Goal: Information Seeking & Learning: Learn about a topic

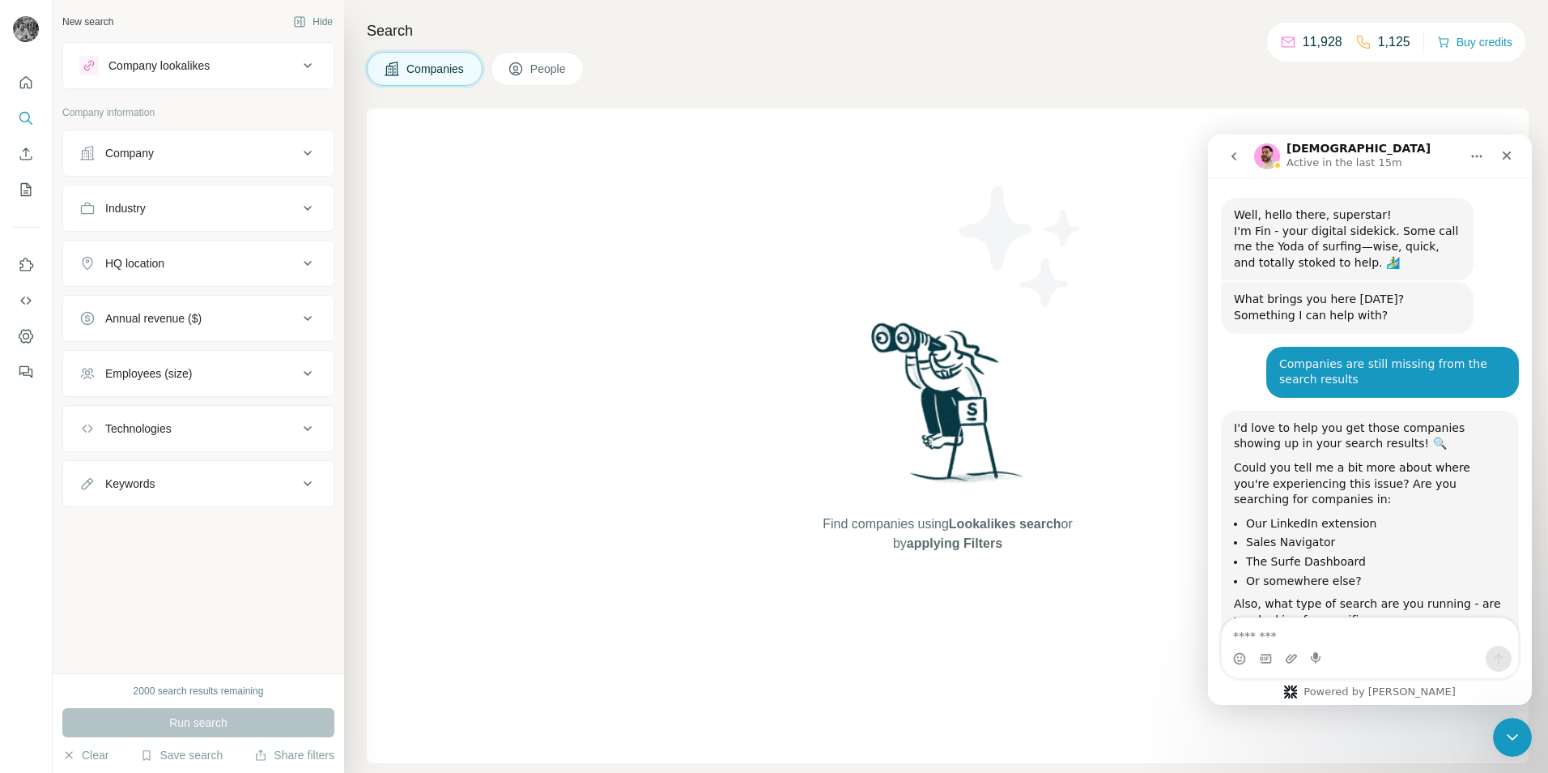
scroll to position [5105, 0]
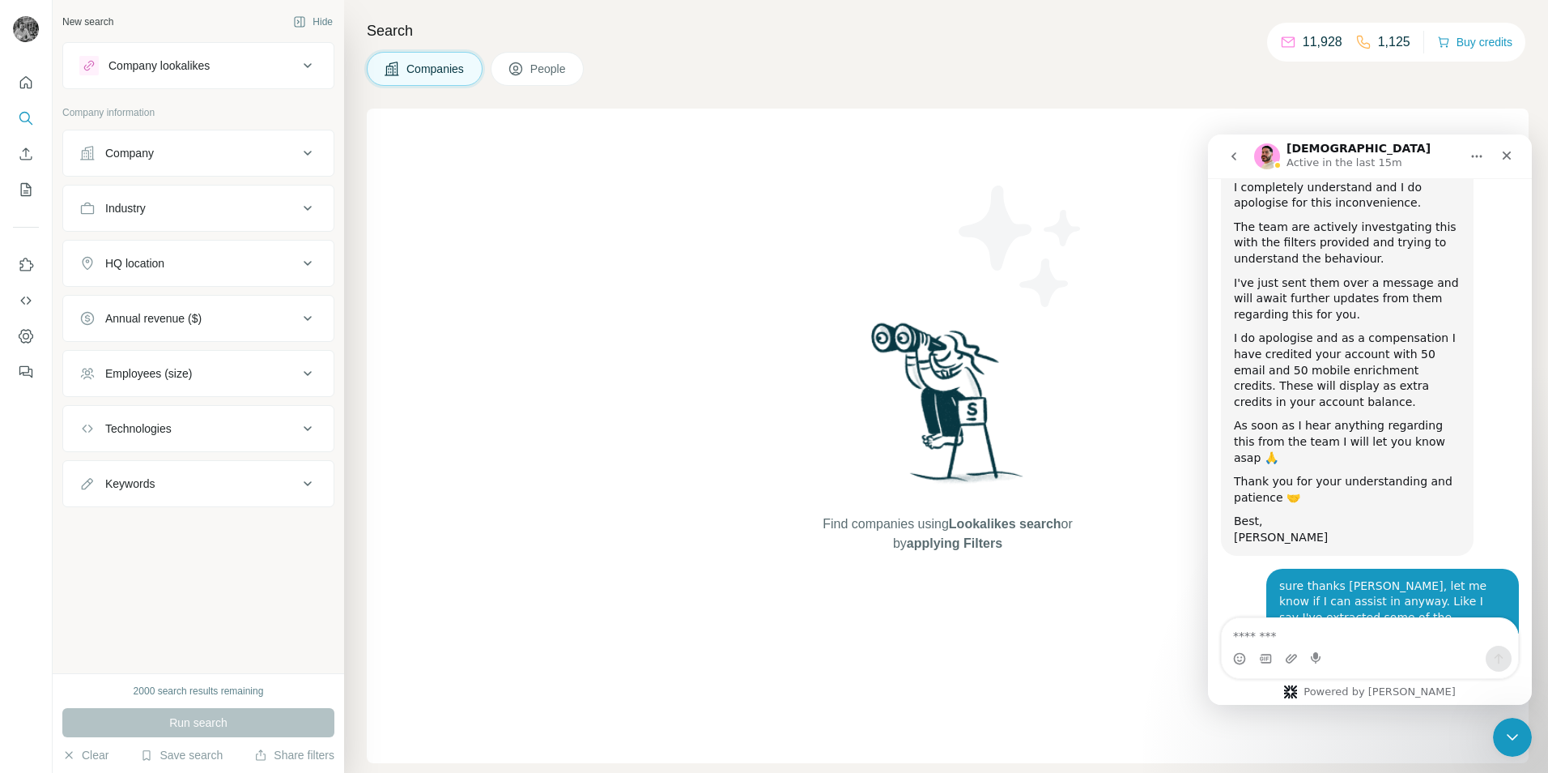
click at [241, 152] on div "Company" at bounding box center [188, 153] width 219 height 16
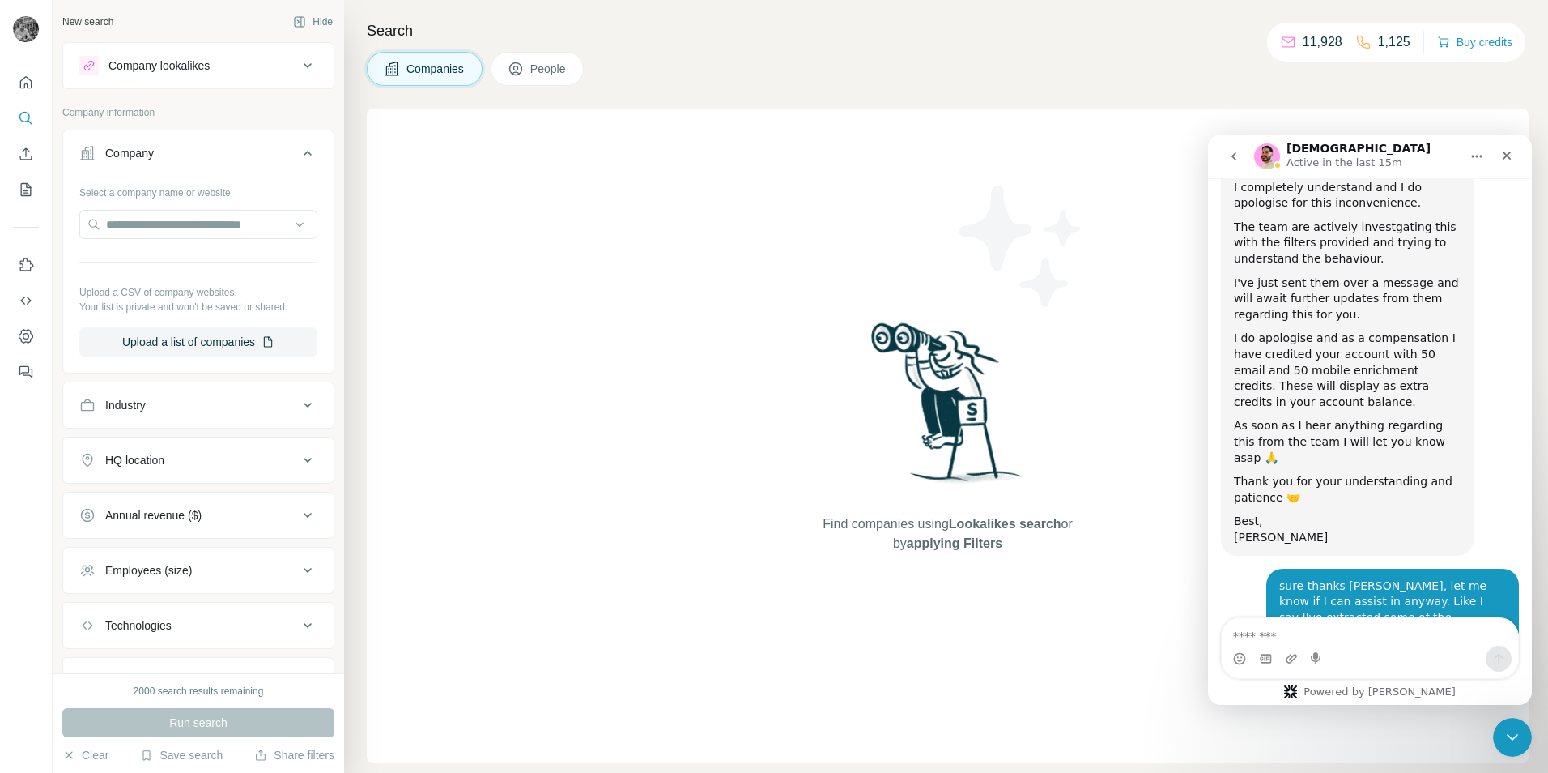
click at [241, 152] on div "Company" at bounding box center [188, 153] width 219 height 16
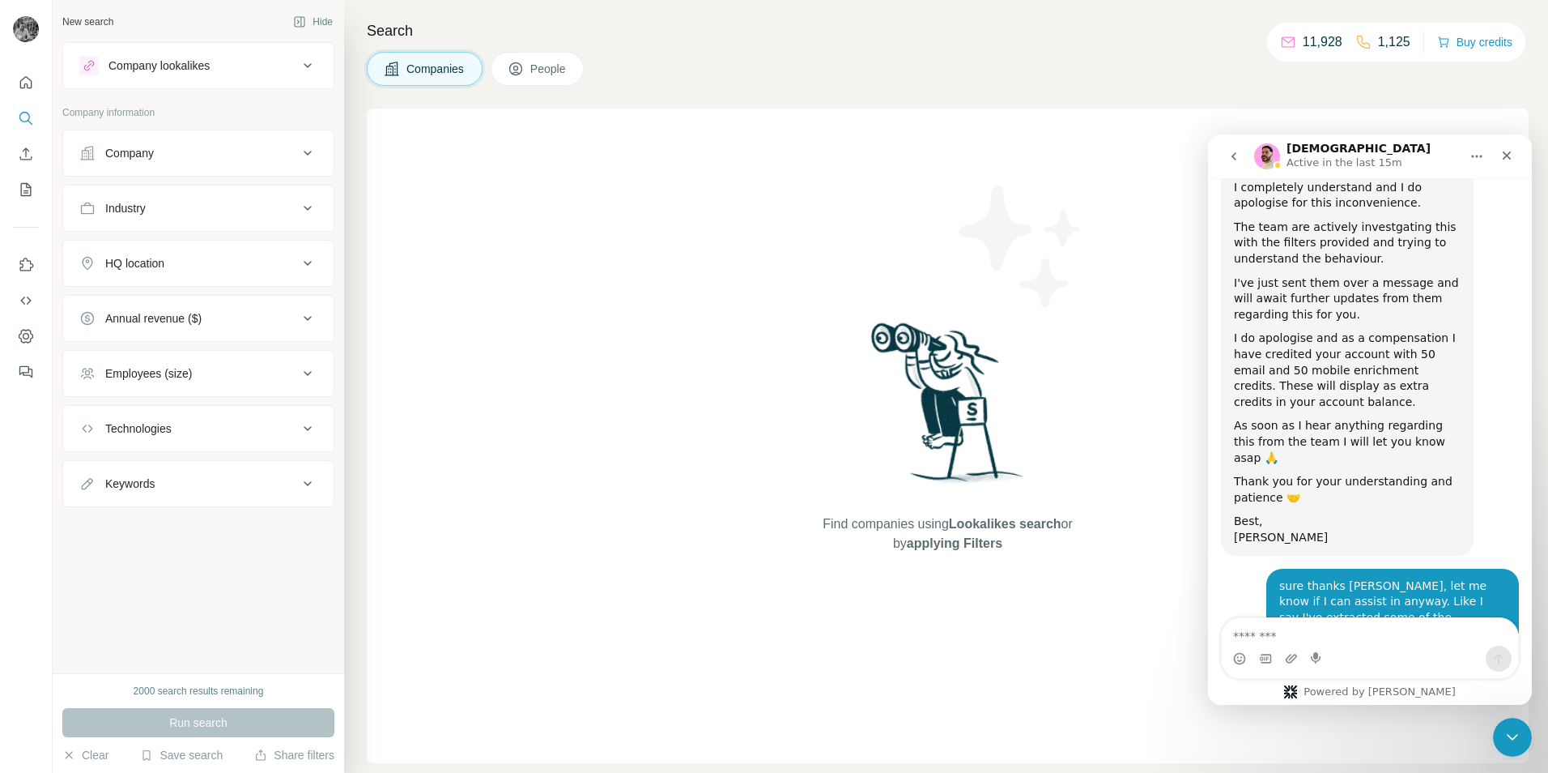
click at [240, 91] on div "Company lookalikes Company information Company Industry HQ location Annual reve…" at bounding box center [198, 274] width 272 height 465
click at [521, 77] on button "People" at bounding box center [538, 69] width 94 height 34
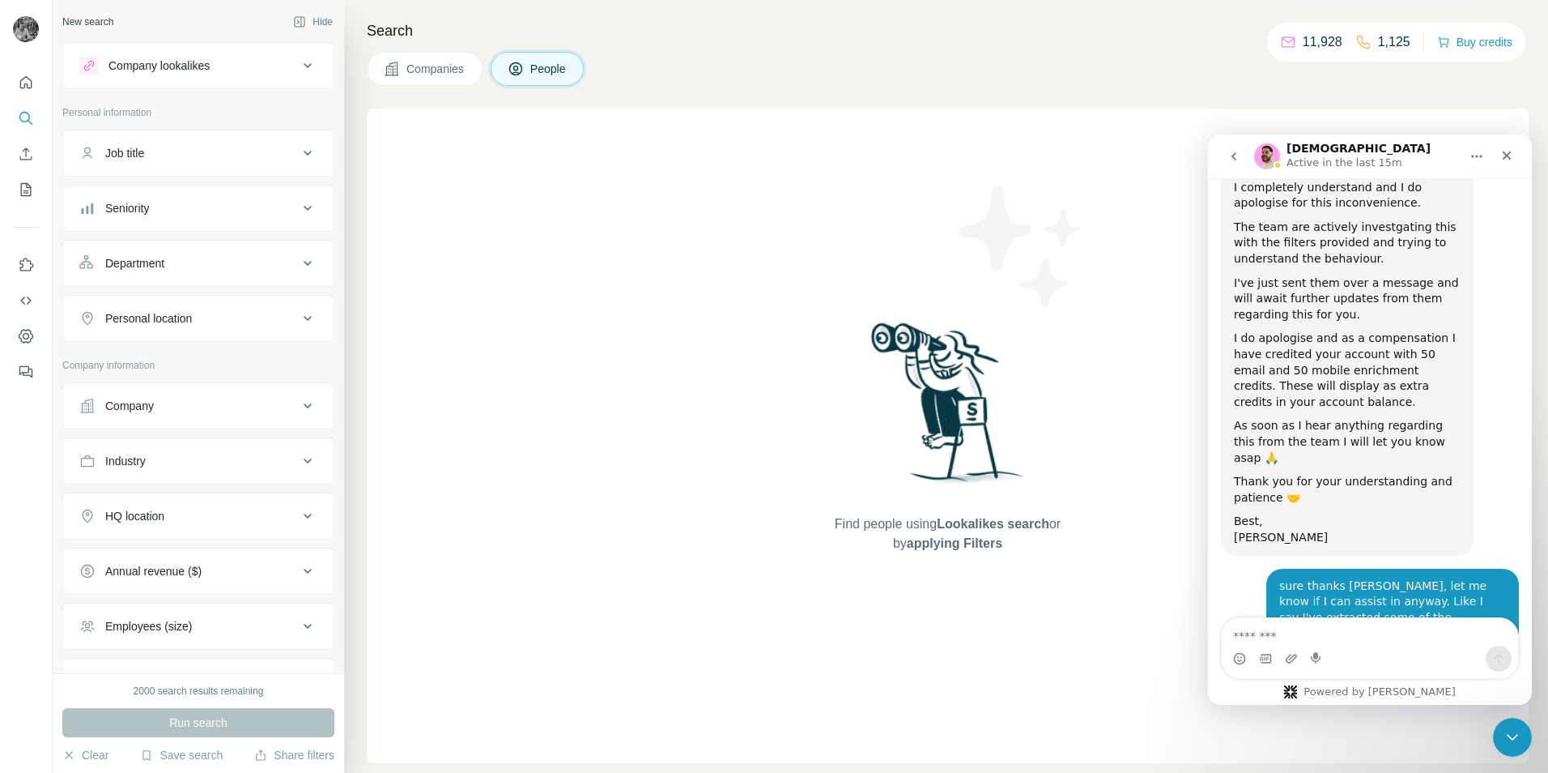
click at [377, 79] on button "Companies" at bounding box center [425, 69] width 116 height 34
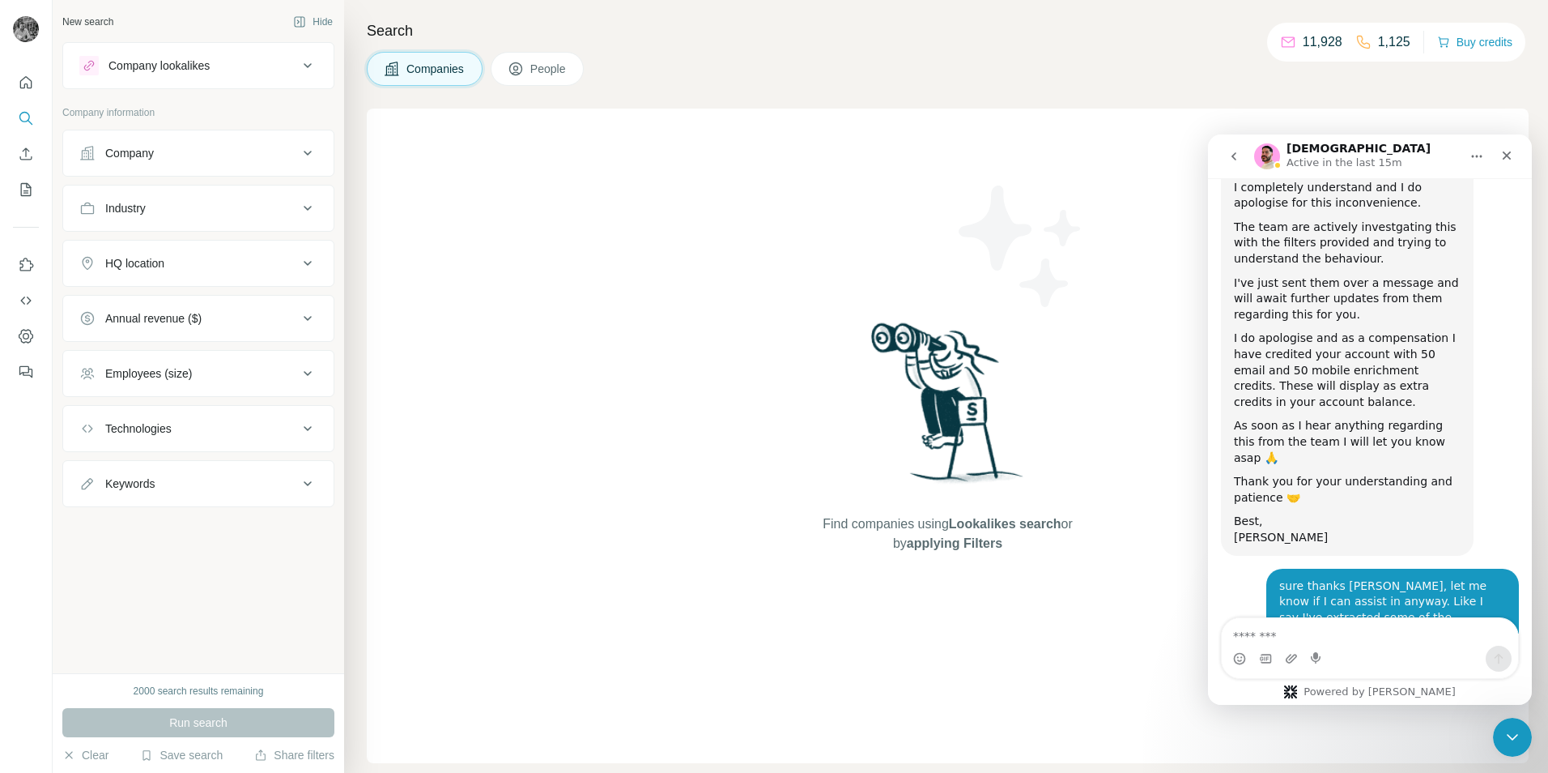
click at [181, 160] on div "Company" at bounding box center [188, 153] width 219 height 16
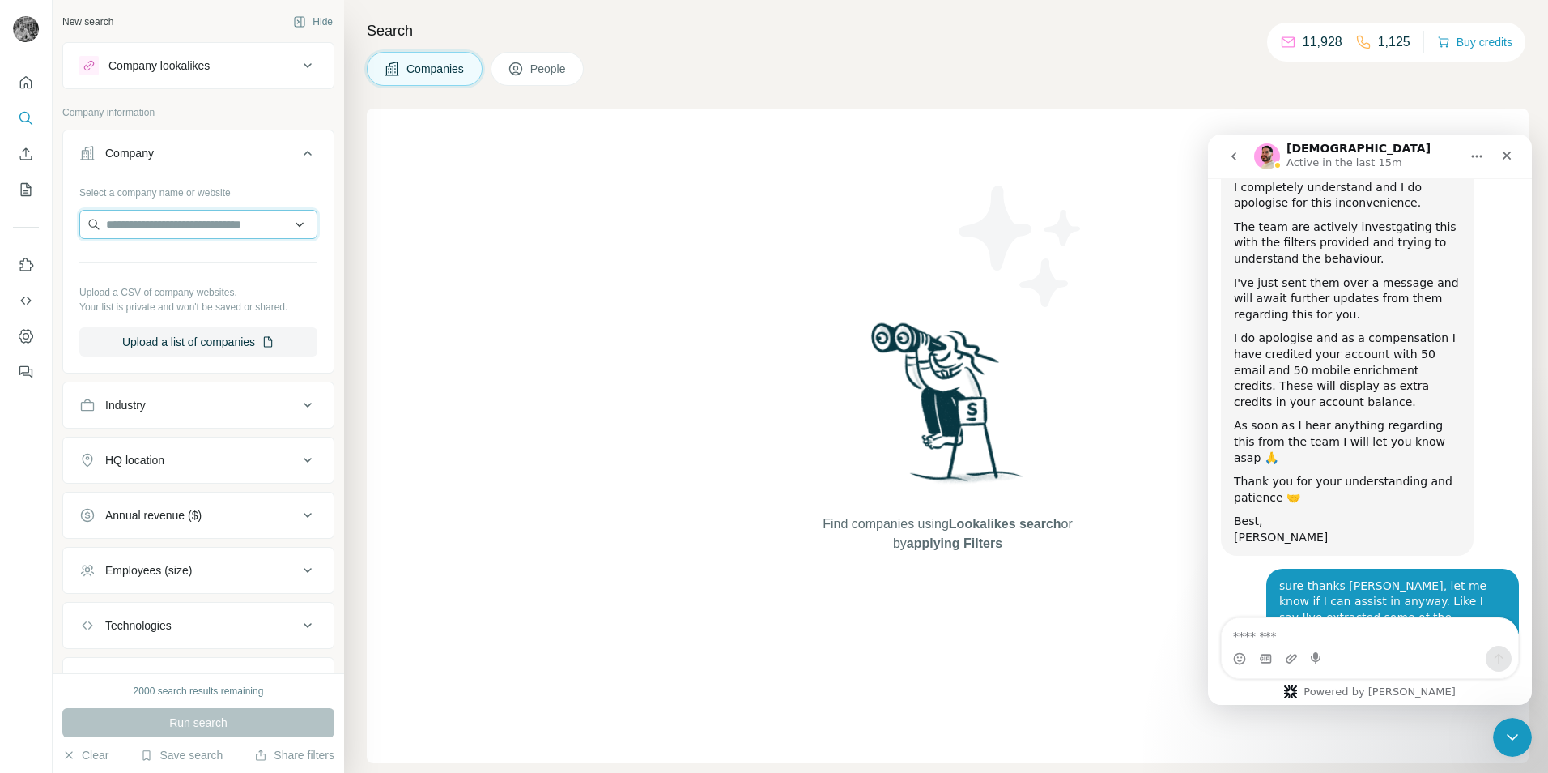
click at [176, 232] on input "text" at bounding box center [198, 224] width 238 height 29
click at [177, 65] on div "Company lookalikes" at bounding box center [159, 66] width 101 height 16
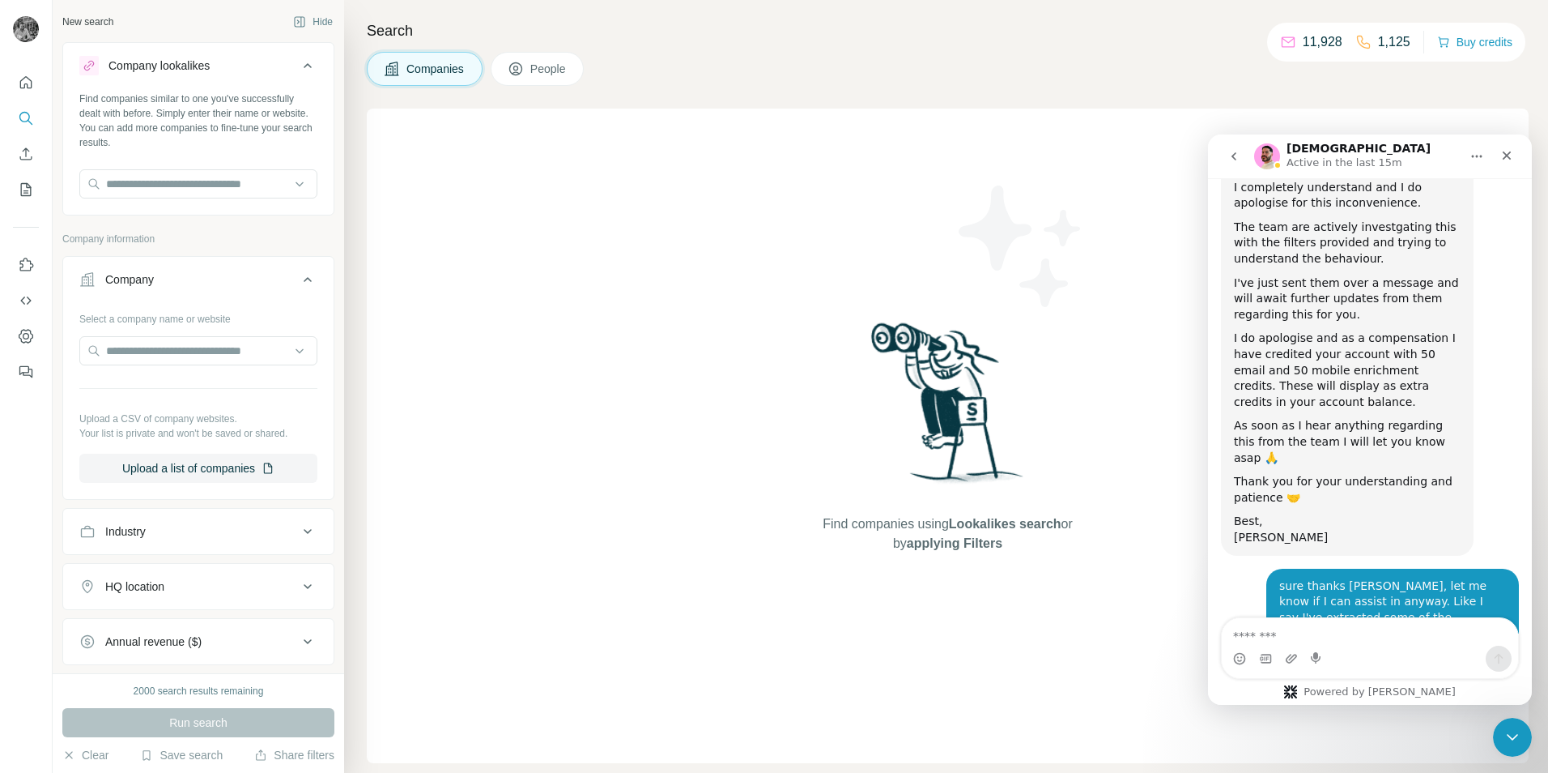
click at [177, 73] on div "Company lookalikes" at bounding box center [159, 66] width 101 height 16
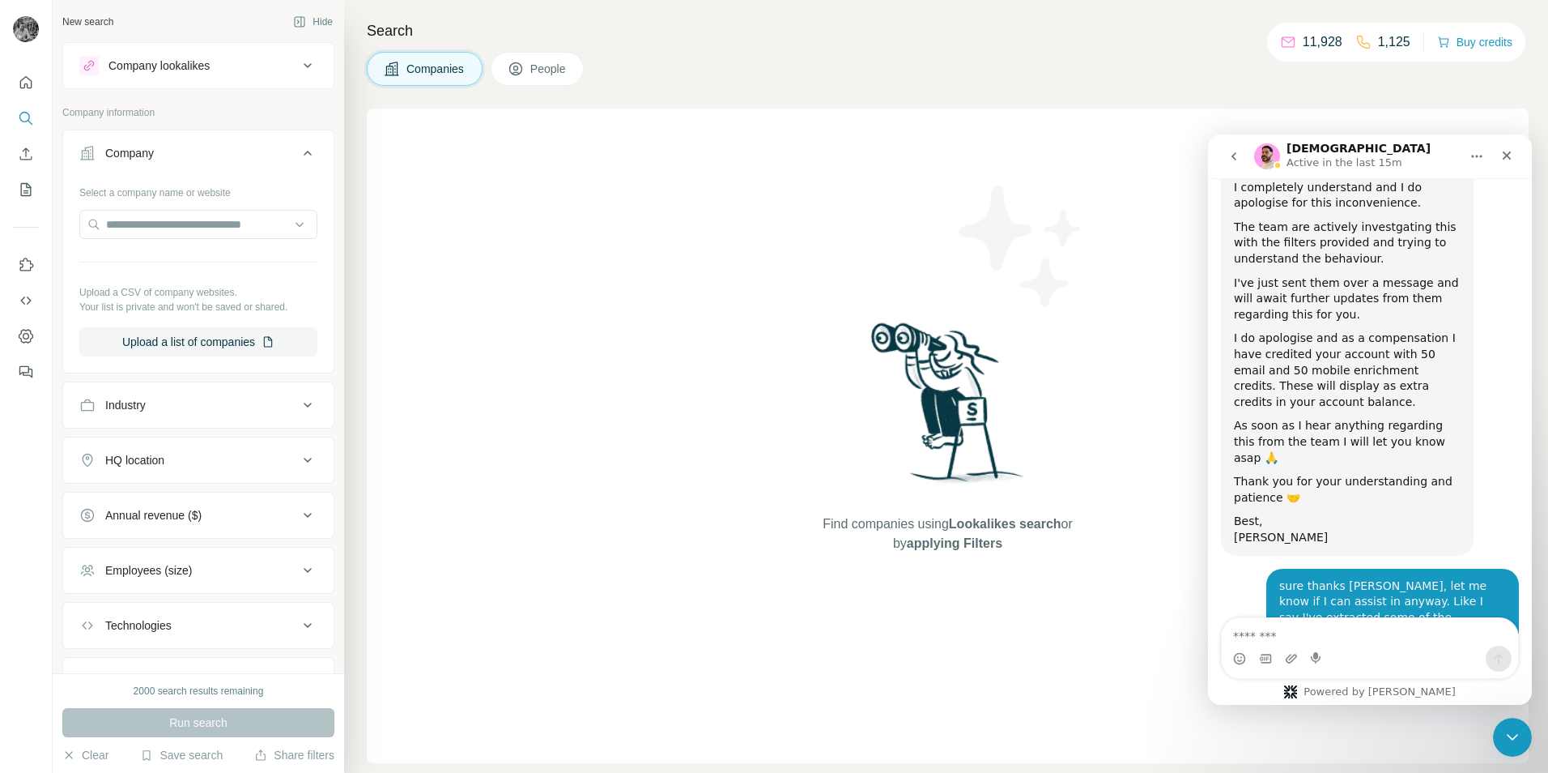
click at [151, 105] on p "Company information" at bounding box center [198, 112] width 272 height 15
click at [145, 118] on p "Company information" at bounding box center [198, 112] width 272 height 15
click at [147, 114] on p "Company information" at bounding box center [198, 112] width 272 height 15
drag, startPoint x: 147, startPoint y: 115, endPoint x: 120, endPoint y: 115, distance: 26.7
click at [120, 115] on p "Company information" at bounding box center [198, 112] width 272 height 15
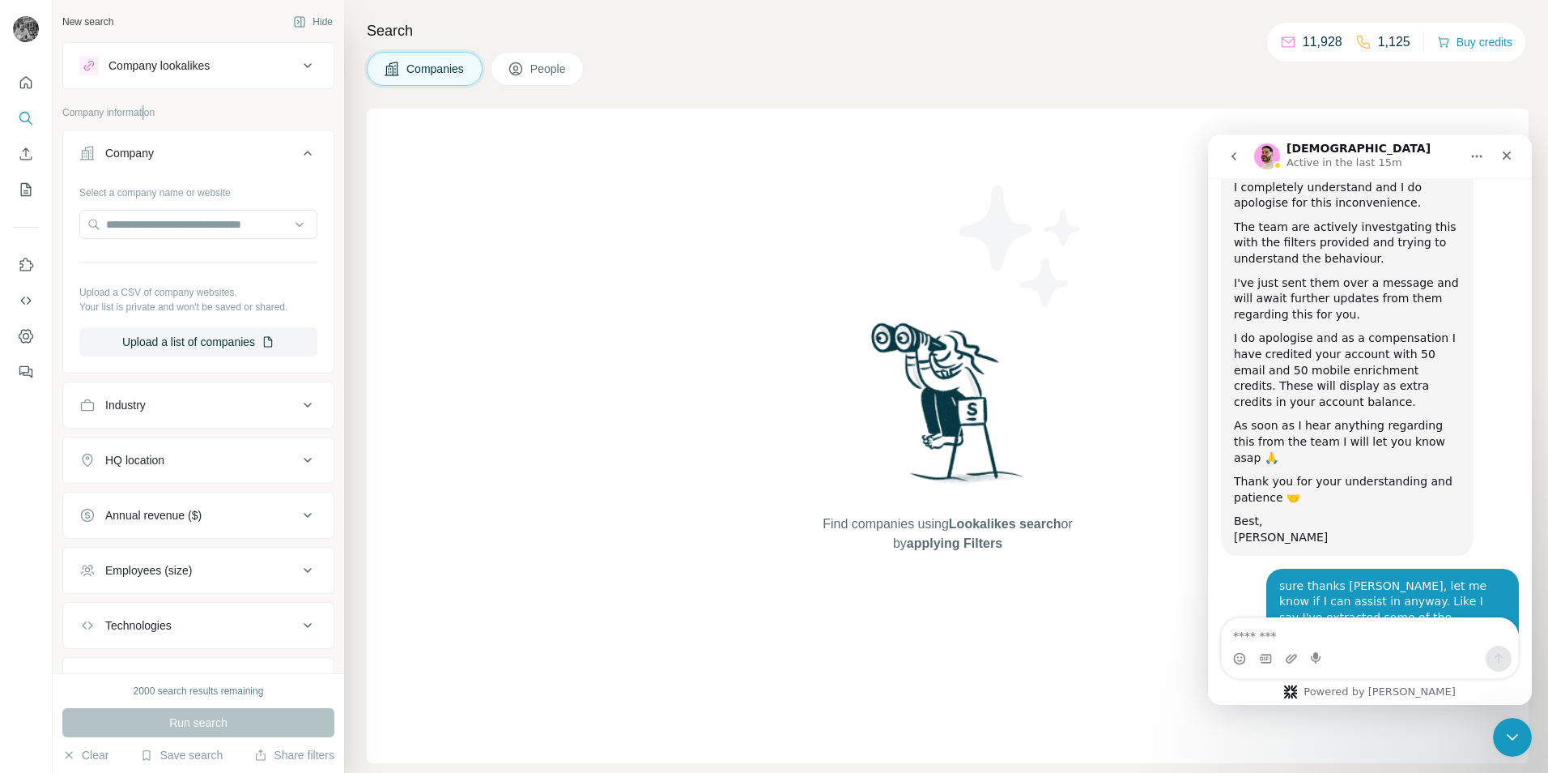
click at [146, 104] on div "Company lookalikes Company information Company Select a company name or website…" at bounding box center [198, 373] width 272 height 662
drag, startPoint x: 134, startPoint y: 101, endPoint x: 130, endPoint y: 114, distance: 13.6
click at [130, 108] on div "Company lookalikes Company information Company Select a company name or website…" at bounding box center [198, 373] width 272 height 662
click at [130, 115] on p "Company information" at bounding box center [198, 112] width 272 height 15
click at [177, 153] on div "Company" at bounding box center [188, 153] width 219 height 16
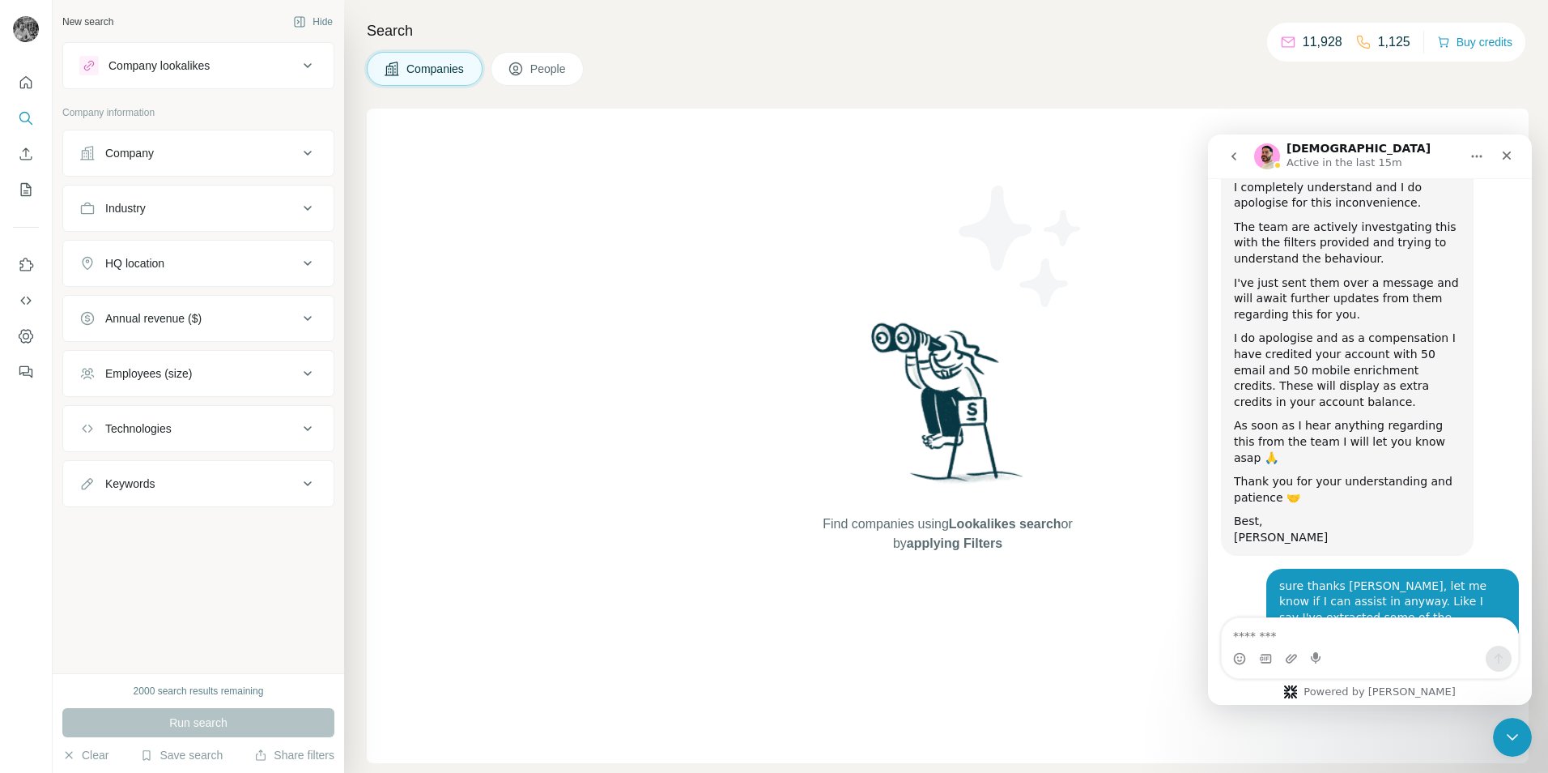
click at [177, 153] on div "Company" at bounding box center [188, 153] width 219 height 16
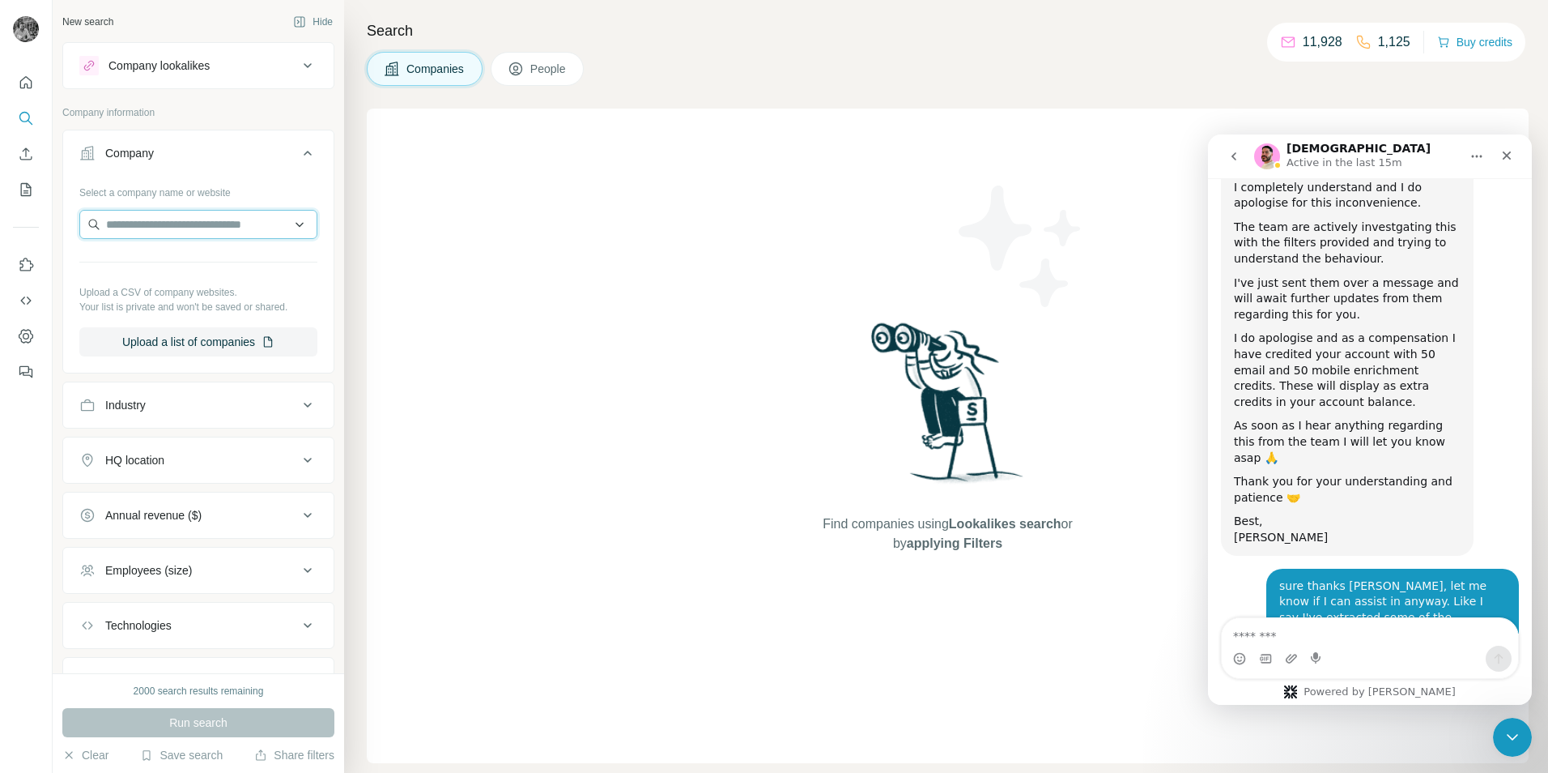
click at [167, 226] on input "text" at bounding box center [198, 224] width 238 height 29
paste input "**********"
type input "**********"
click at [310, 153] on button "Company" at bounding box center [198, 156] width 270 height 45
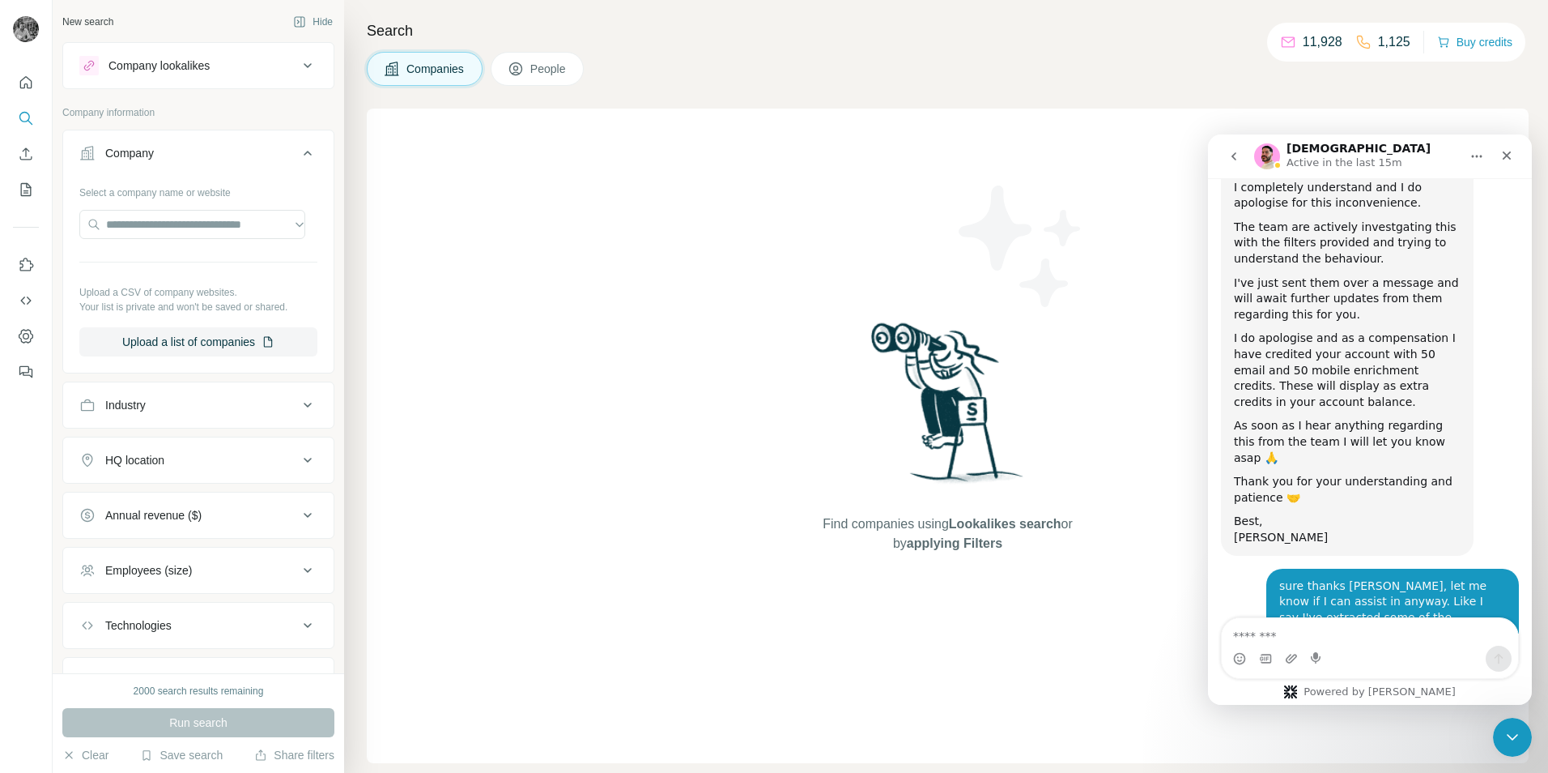
scroll to position [0, 0]
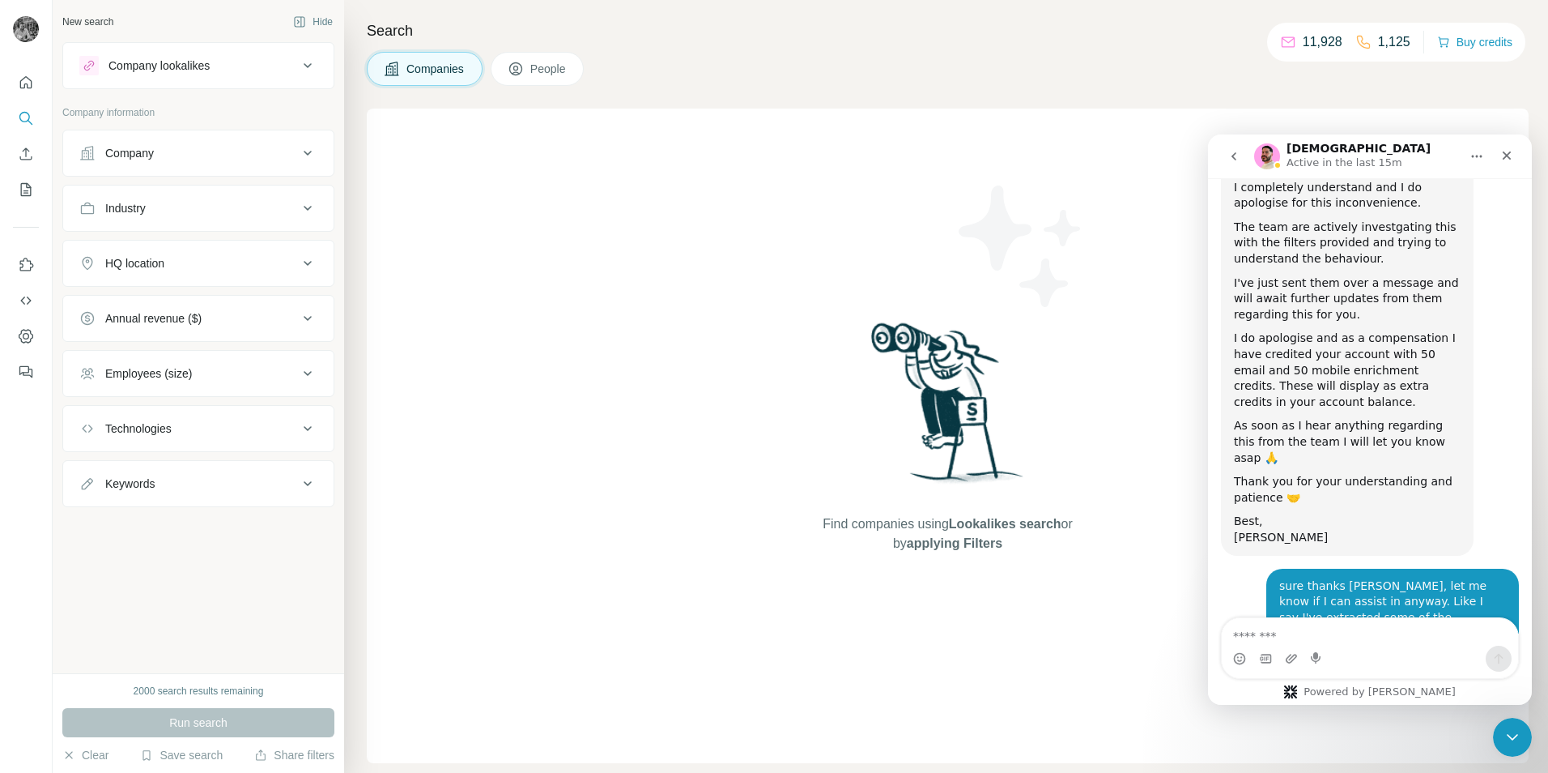
click at [305, 151] on icon at bounding box center [308, 153] width 8 height 5
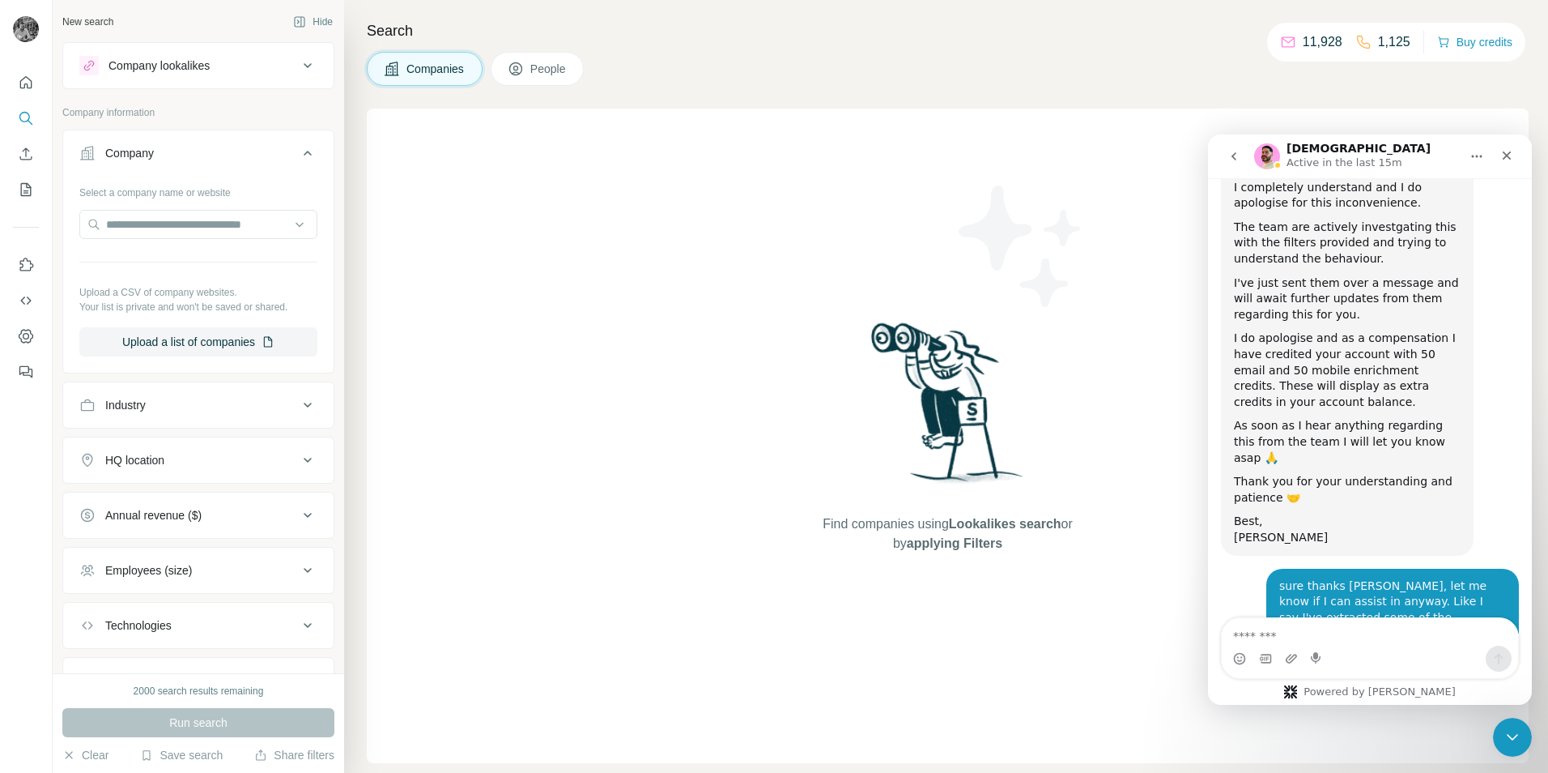
click at [298, 64] on icon at bounding box center [307, 65] width 19 height 19
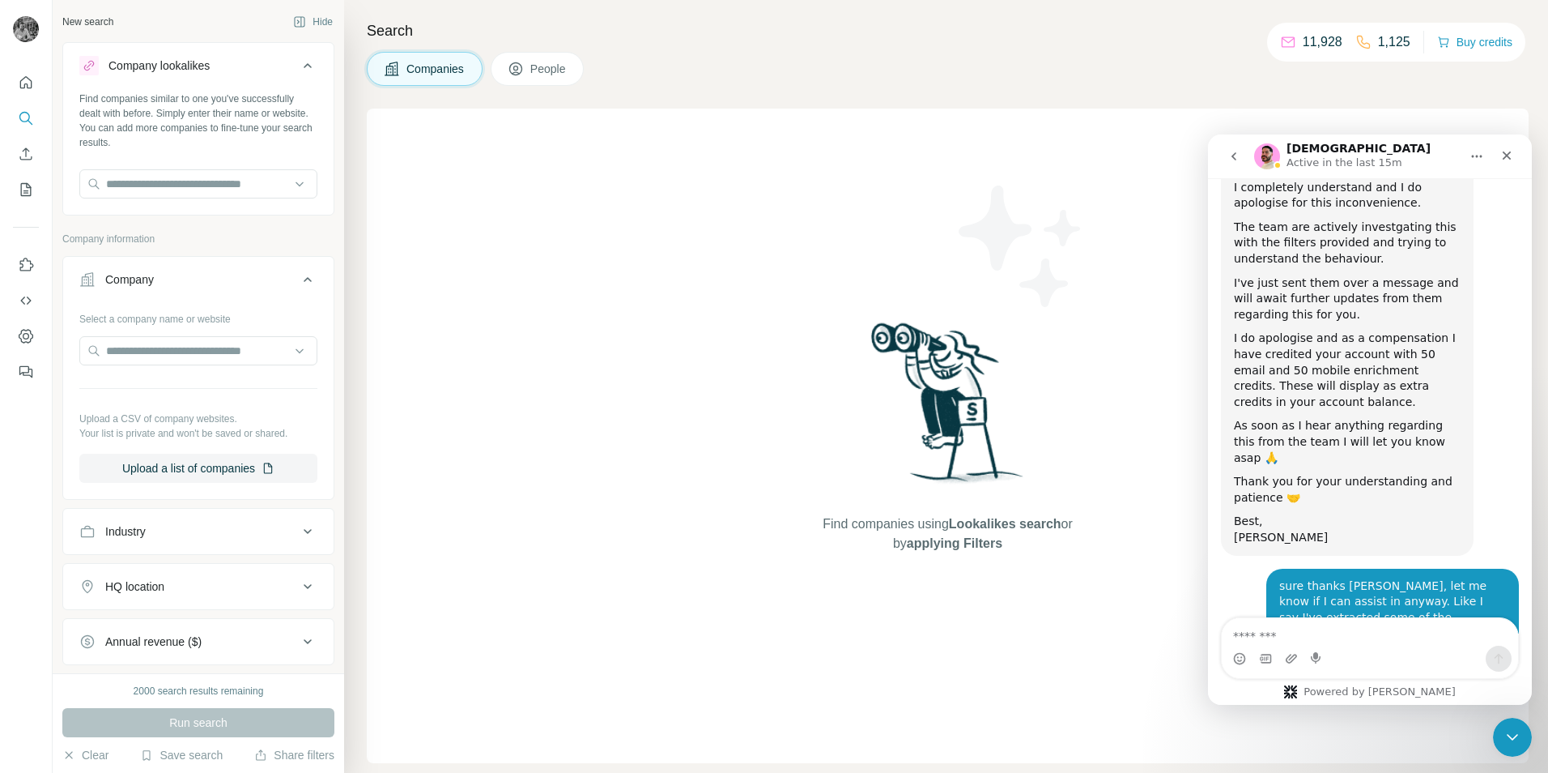
click at [304, 64] on icon at bounding box center [308, 65] width 8 height 5
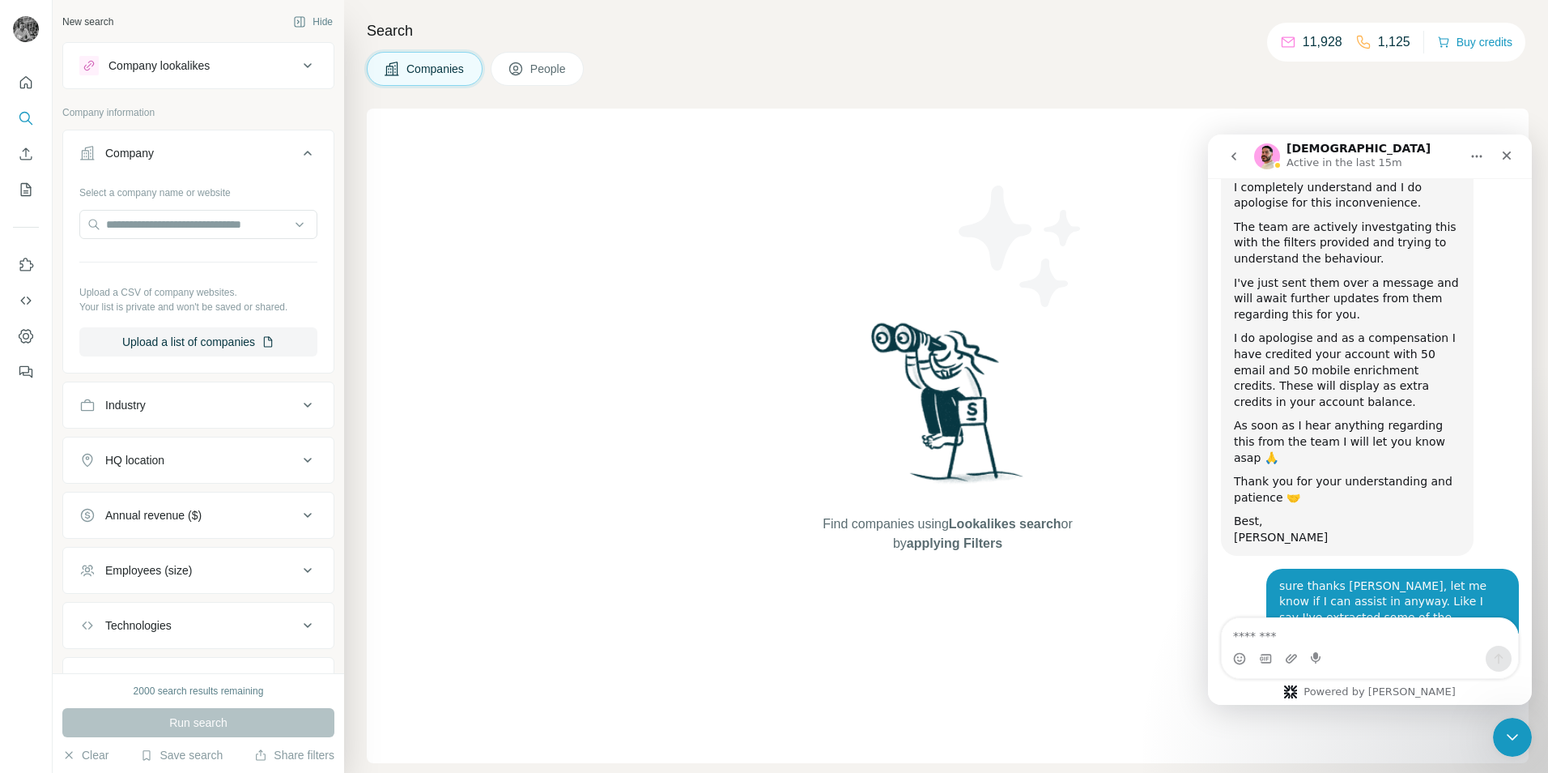
click at [298, 64] on icon at bounding box center [307, 65] width 19 height 19
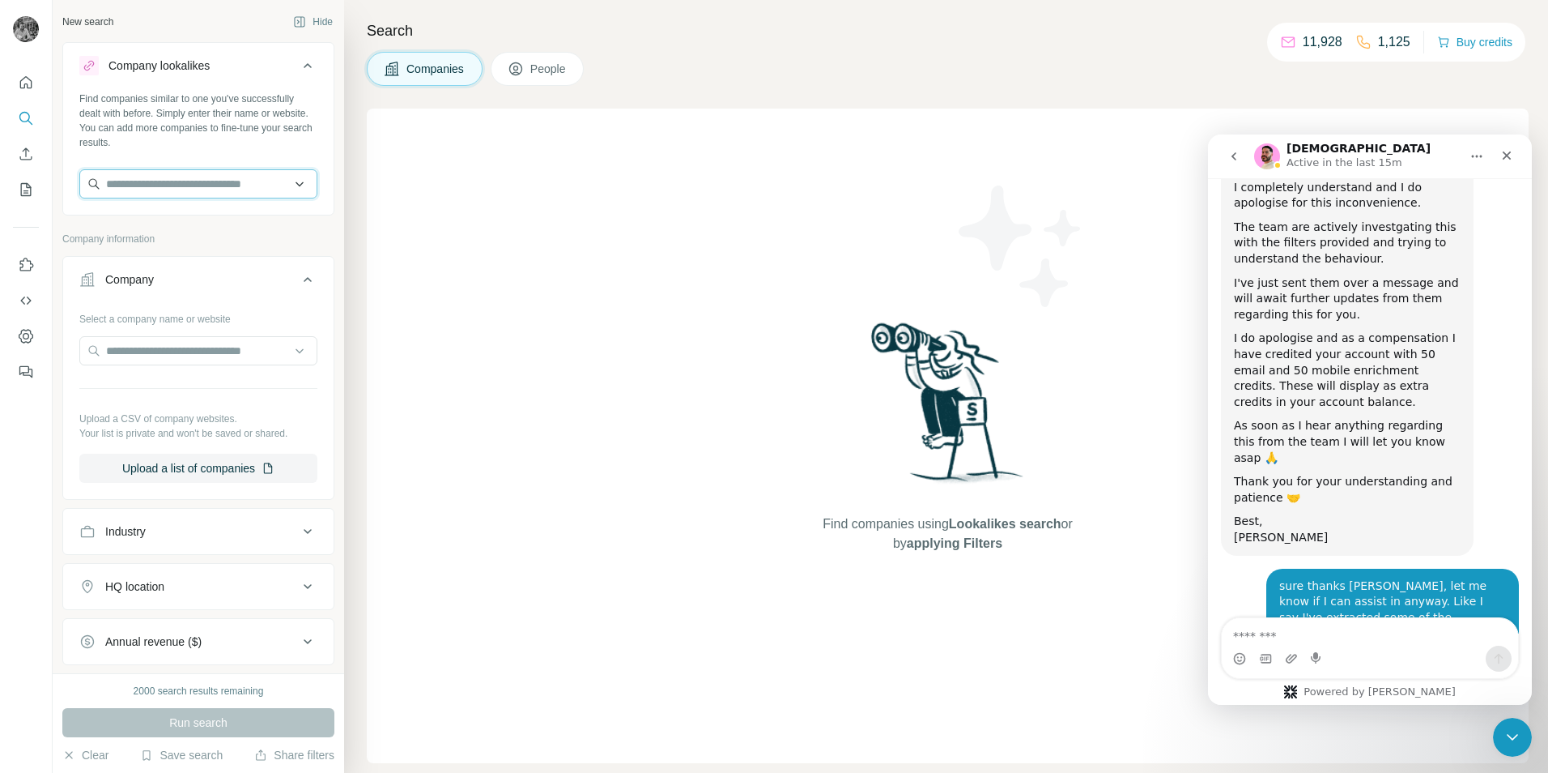
click at [217, 177] on input "text" at bounding box center [198, 183] width 238 height 29
paste input "**********"
type input "**********"
click at [203, 217] on p "Peaky Digital" at bounding box center [165, 220] width 78 height 16
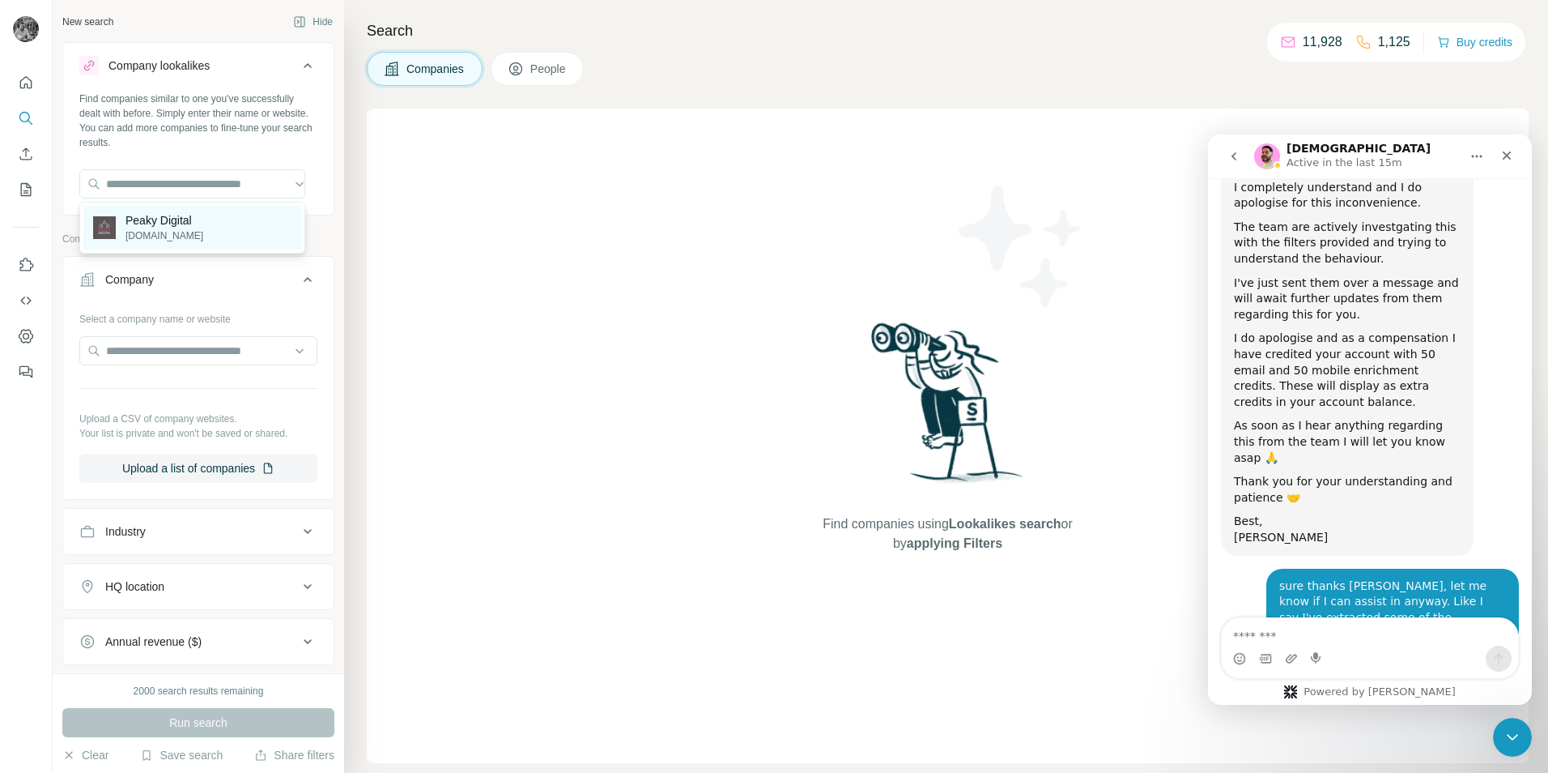
scroll to position [0, 0]
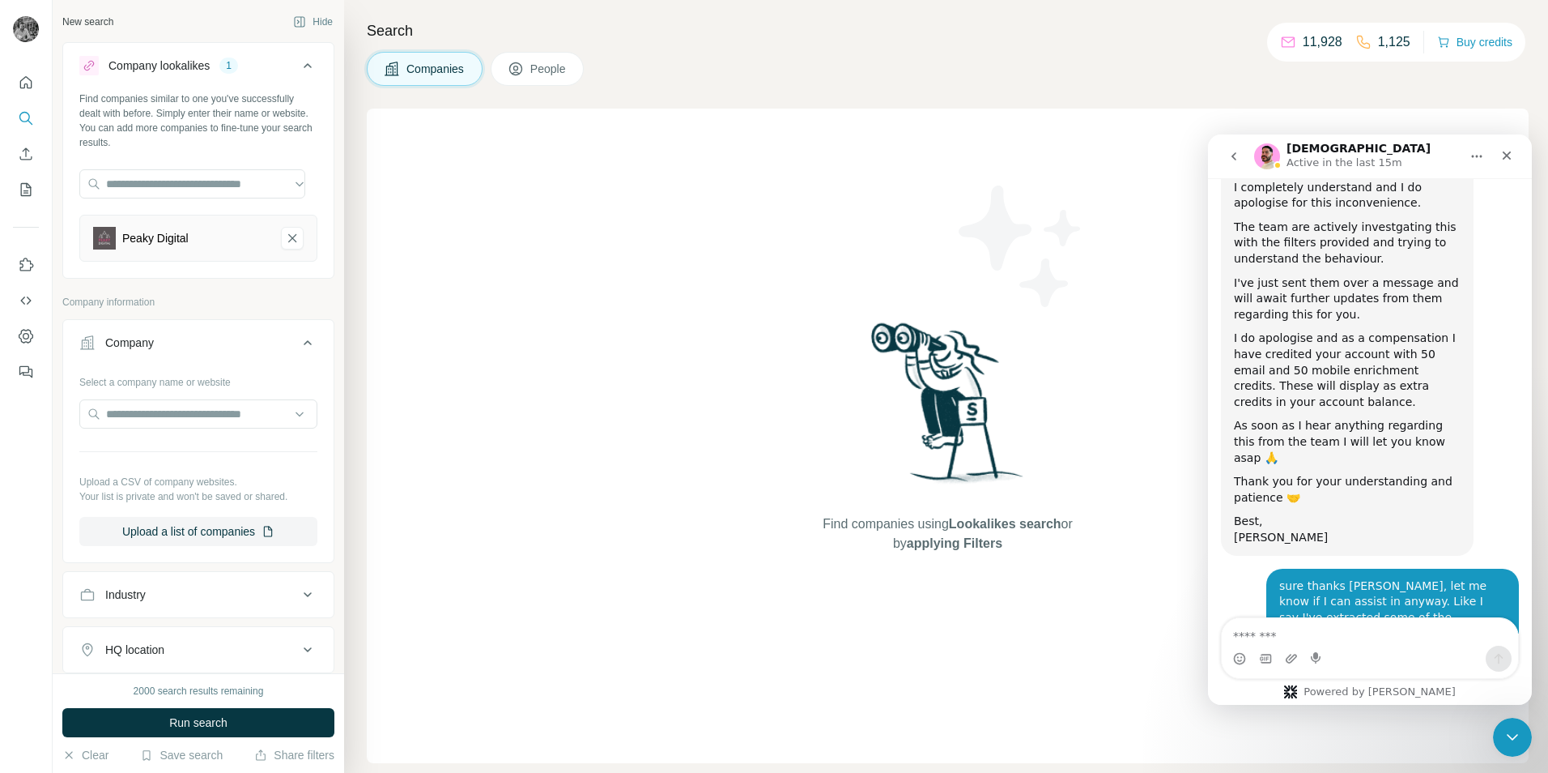
click at [356, 333] on div "Search Companies People Find companies using Lookalikes search or by applying F…" at bounding box center [946, 386] width 1204 height 773
click at [298, 66] on icon at bounding box center [307, 65] width 19 height 19
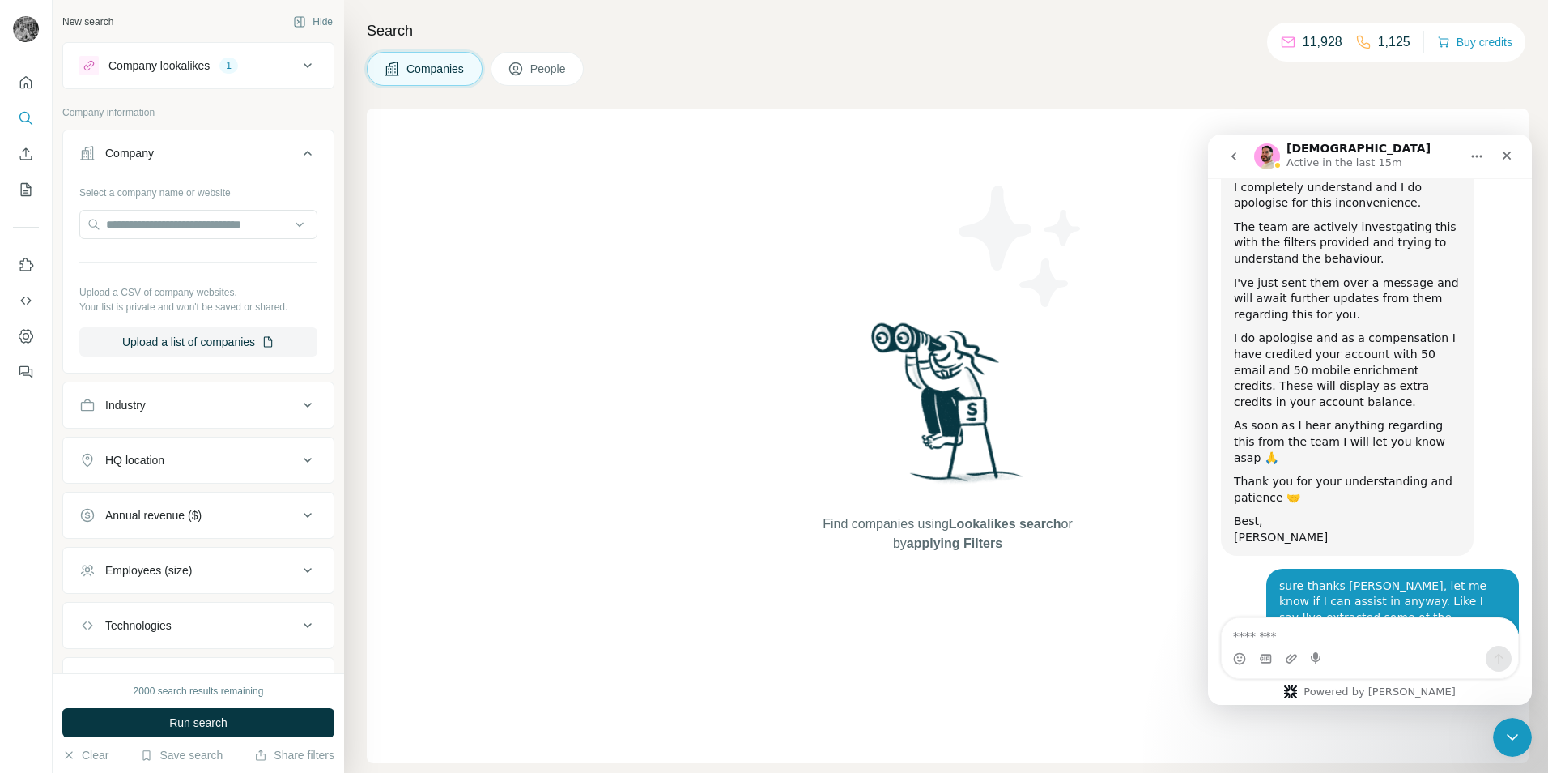
click at [249, 150] on div "Company" at bounding box center [188, 153] width 219 height 16
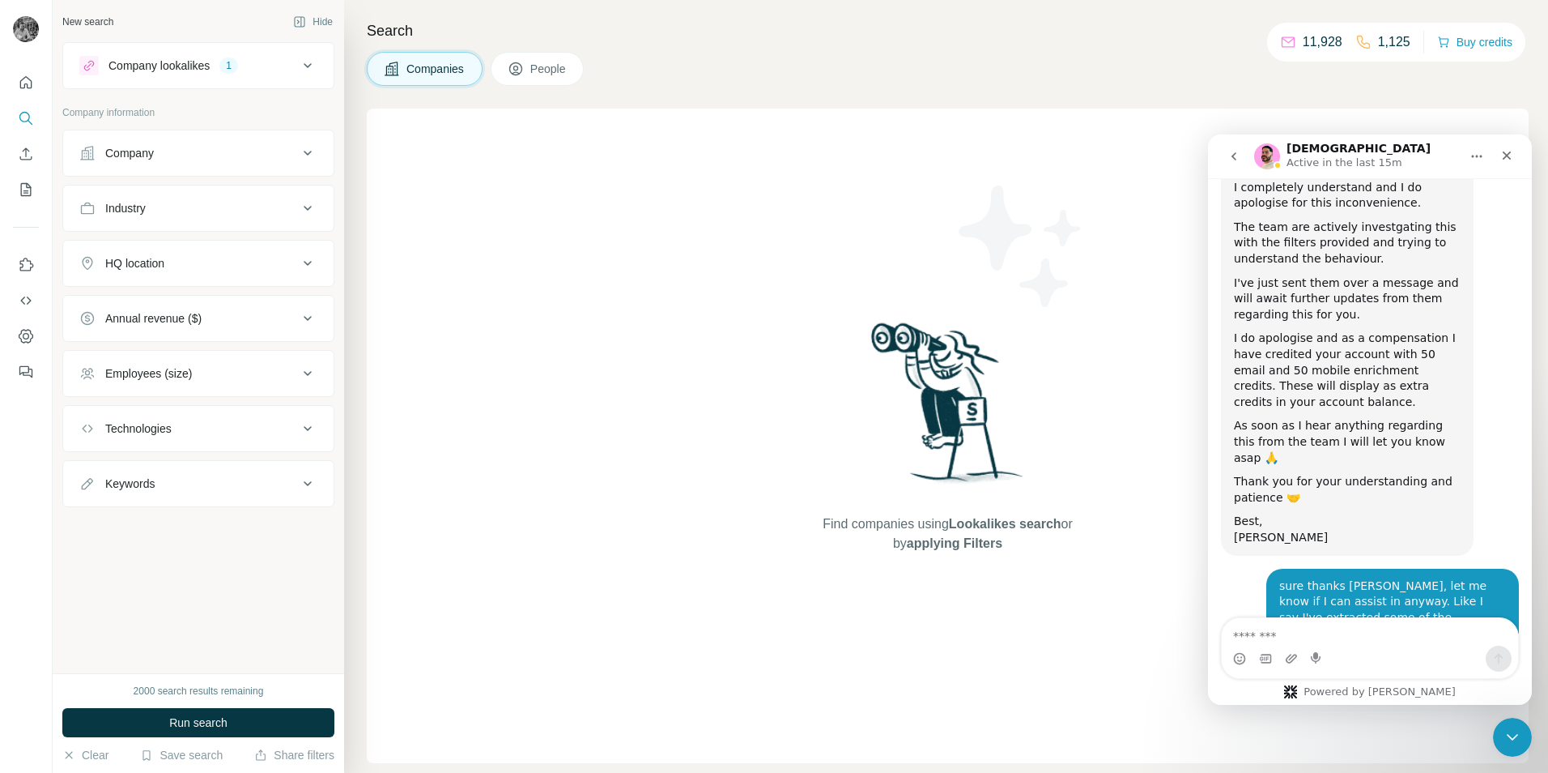
click at [229, 198] on button "Industry" at bounding box center [198, 208] width 270 height 39
click at [221, 207] on div "Industry" at bounding box center [188, 208] width 219 height 16
click at [160, 487] on div "Keywords" at bounding box center [188, 483] width 219 height 16
click at [143, 527] on input "text" at bounding box center [182, 523] width 206 height 29
type input "***"
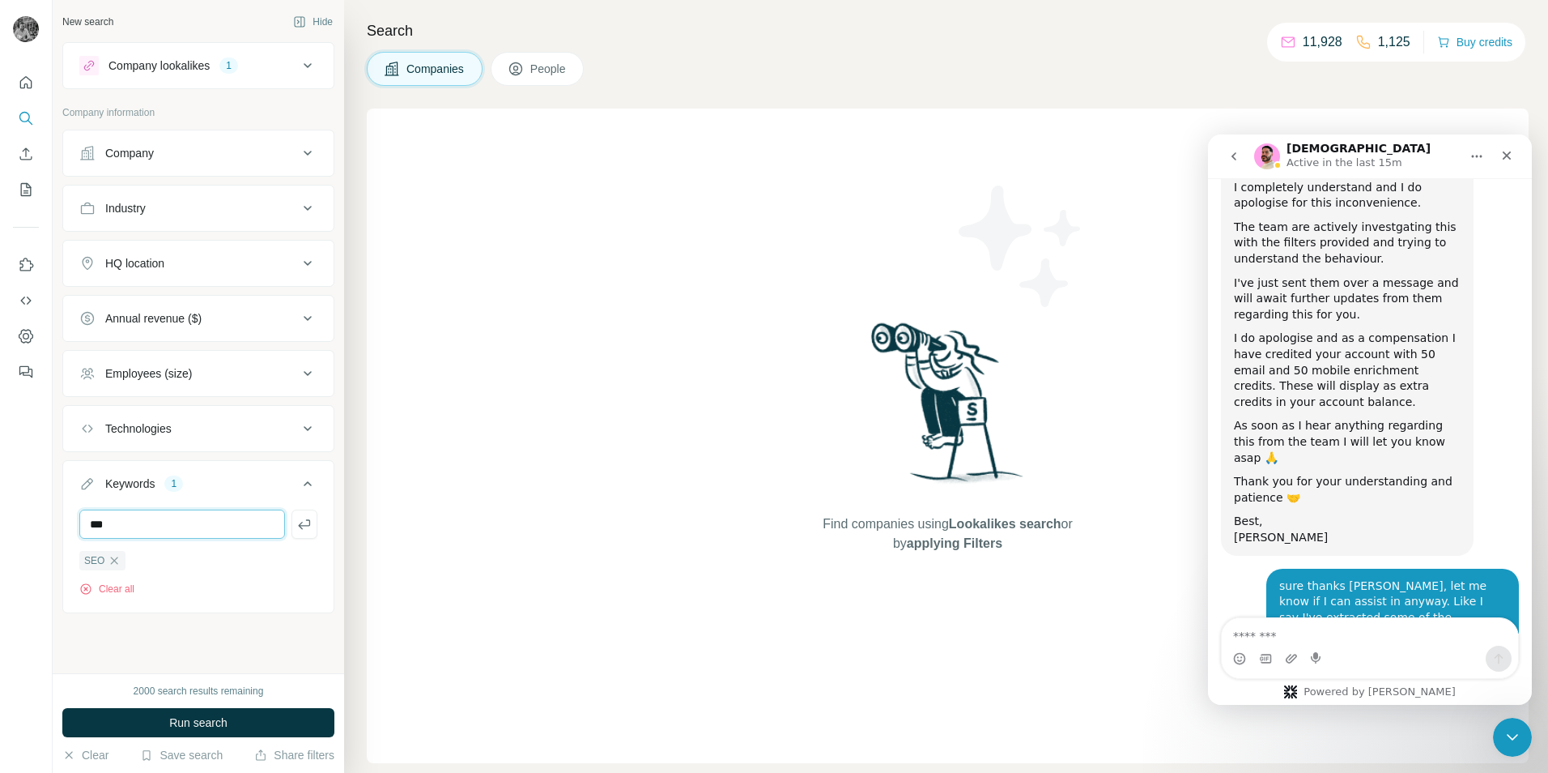
type input "***"
click at [221, 319] on div "Annual revenue ($)" at bounding box center [188, 318] width 219 height 16
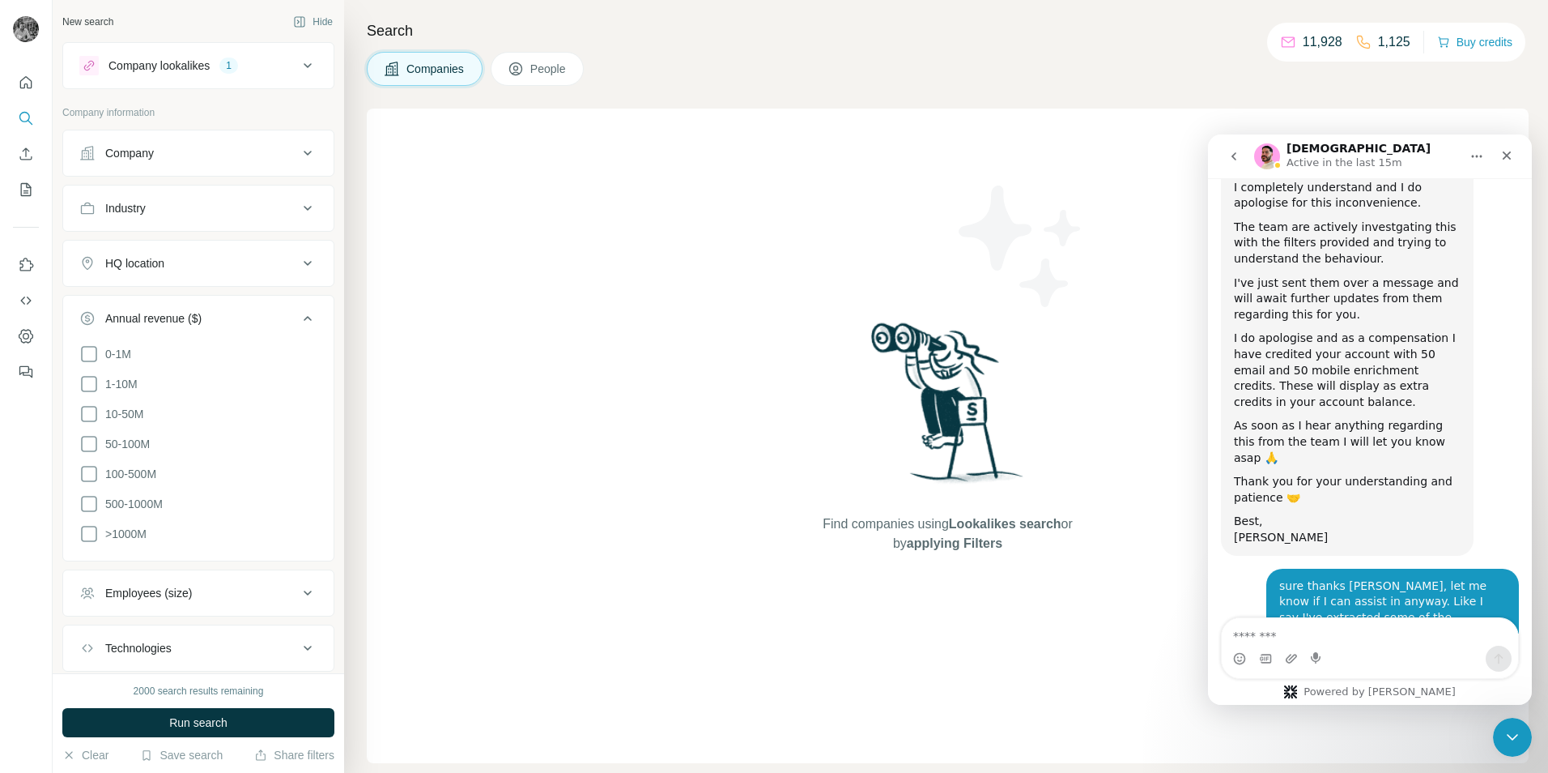
click at [221, 319] on div "Annual revenue ($)" at bounding box center [188, 318] width 219 height 16
click at [187, 259] on div "HQ location" at bounding box center [188, 263] width 219 height 16
click at [176, 306] on input "text" at bounding box center [198, 303] width 238 height 29
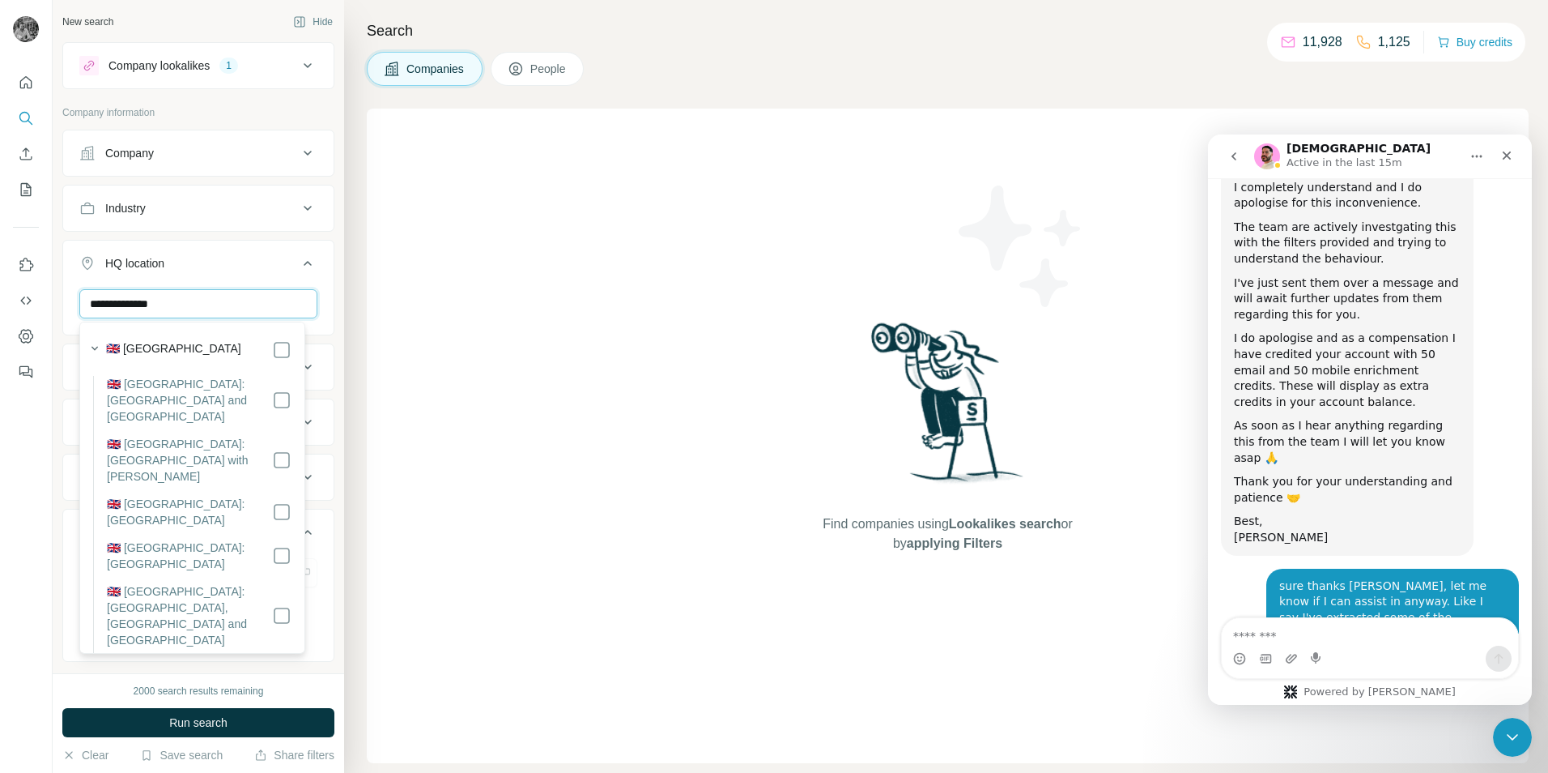
type input "**********"
click at [215, 351] on div "🇬🇧 [GEOGRAPHIC_DATA]" at bounding box center [198, 349] width 185 height 19
click at [183, 726] on span "Run search" at bounding box center [198, 722] width 58 height 16
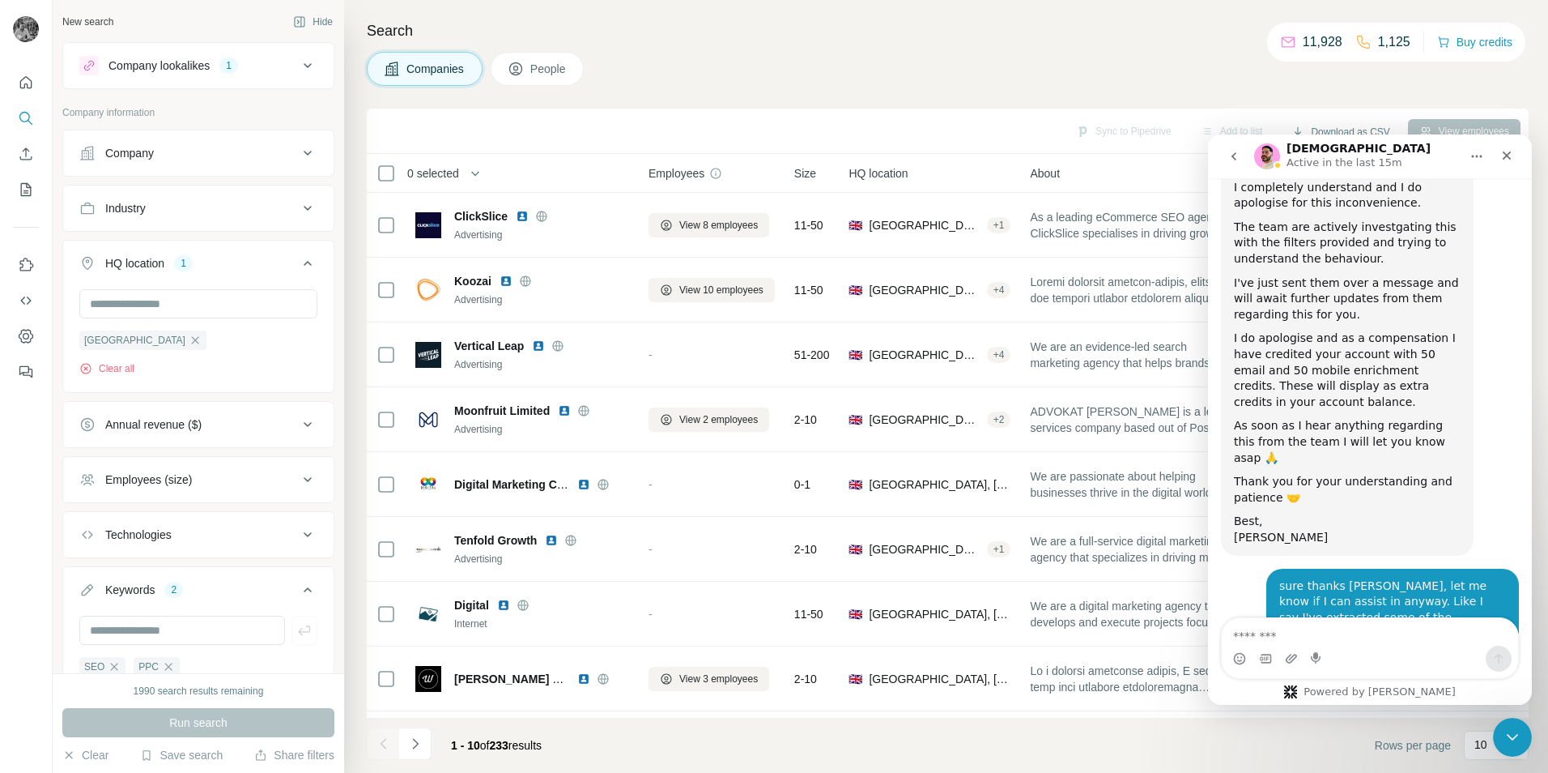
click at [1437, 151] on div "[DEMOGRAPHIC_DATA] Active in the last 15m" at bounding box center [1357, 157] width 206 height 28
click at [1507, 156] on icon "Close" at bounding box center [1507, 155] width 9 height 9
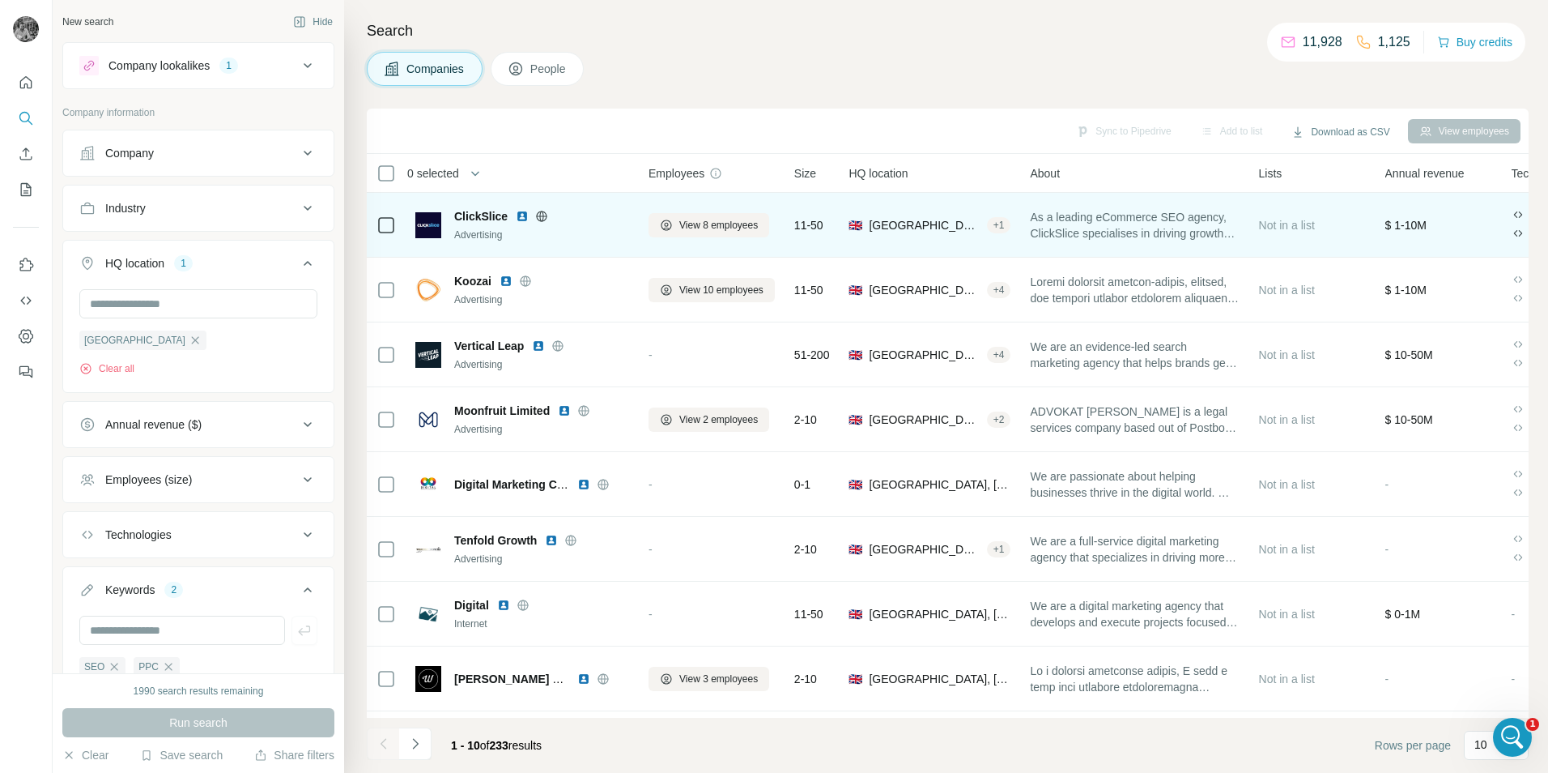
scroll to position [5105, 0]
click at [525, 223] on div "ClickSlice" at bounding box center [541, 216] width 175 height 16
click at [525, 222] on img at bounding box center [522, 216] width 13 height 13
